Goal: Navigation & Orientation: Find specific page/section

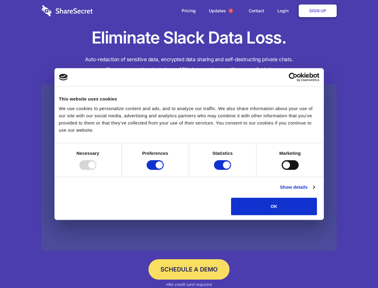
click at [96, 170] on div at bounding box center [87, 165] width 17 height 10
click at [164, 170] on input "Preferences" at bounding box center [155, 165] width 17 height 10
checkbox input "false"
click at [224, 170] on input "Statistics" at bounding box center [222, 165] width 17 height 10
checkbox input "false"
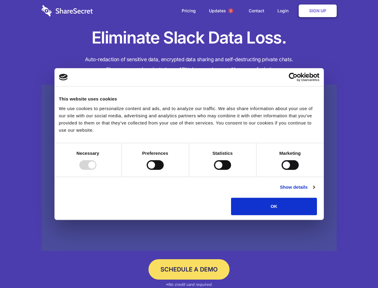
click at [282, 170] on input "Marketing" at bounding box center [290, 165] width 17 height 10
checkbox input "true"
click at [315, 191] on link "Show details" at bounding box center [297, 186] width 35 height 7
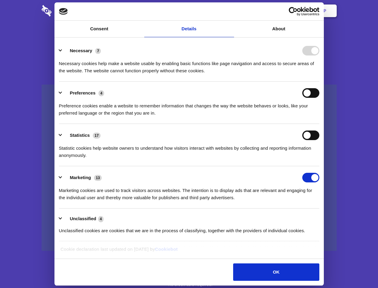
click at [320, 81] on li "Necessary 7 Necessary cookies help make a website usable by enabling basic func…" at bounding box center [189, 60] width 261 height 42
click at [231, 11] on span "1" at bounding box center [231, 10] width 5 height 5
